Goal: Find specific page/section: Find specific page/section

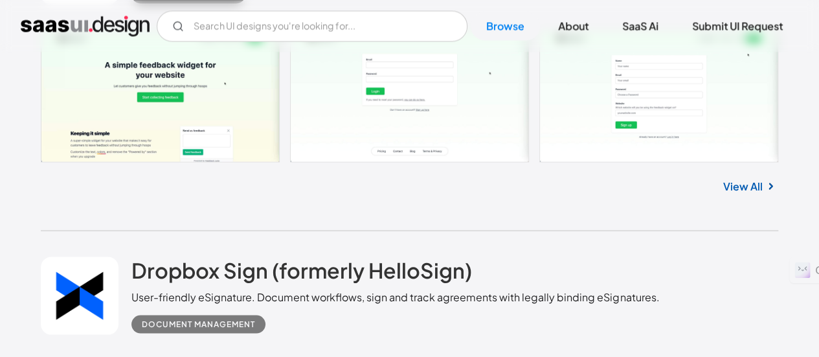
scroll to position [32999, 0]
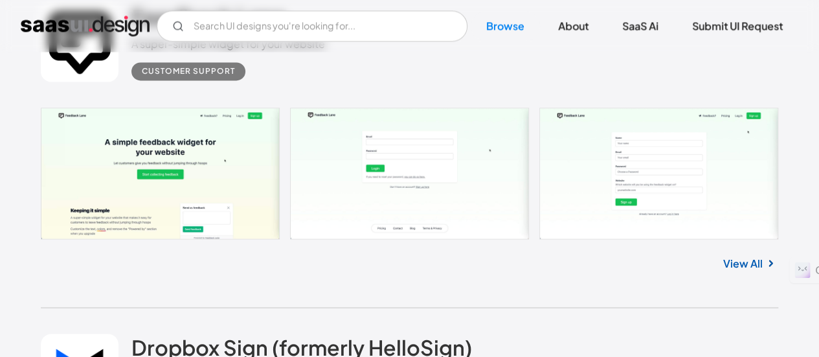
click at [74, 32] on img "home" at bounding box center [85, 26] width 129 height 21
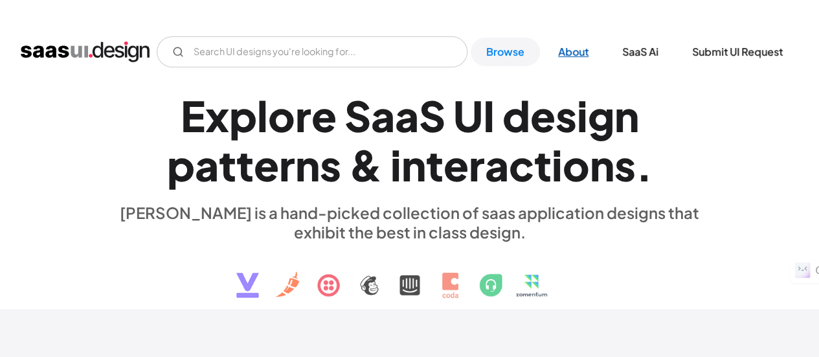
click at [590, 52] on link "About" at bounding box center [572, 52] width 61 height 28
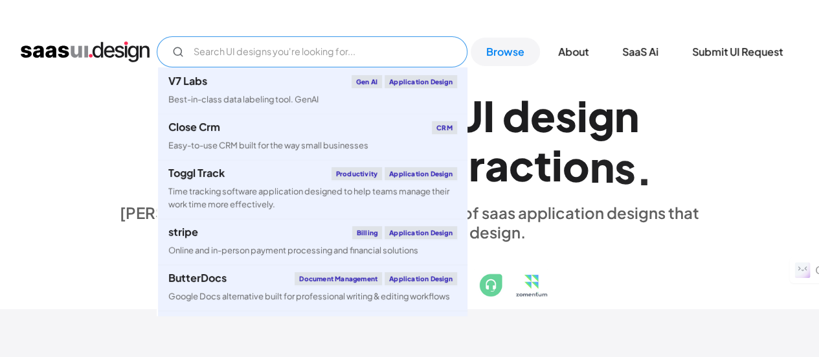
click at [214, 52] on input "Email Form" at bounding box center [312, 51] width 311 height 31
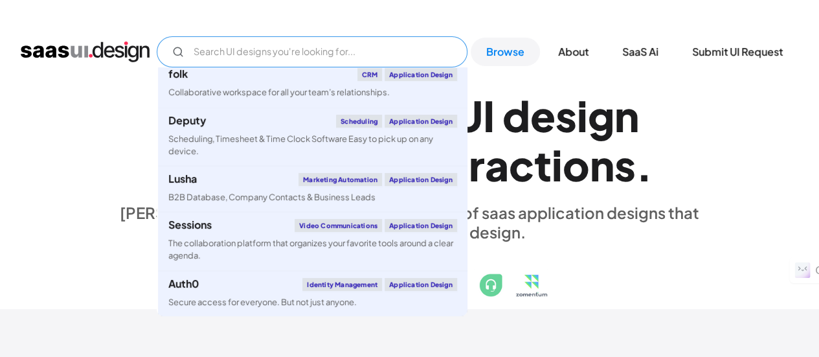
scroll to position [479, 0]
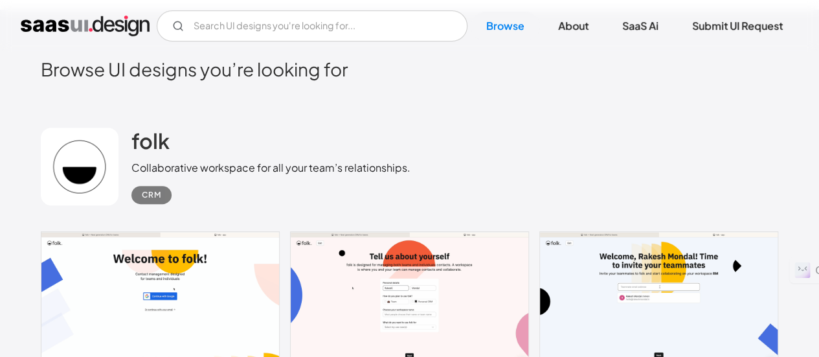
scroll to position [0, 0]
